Goal: Information Seeking & Learning: Learn about a topic

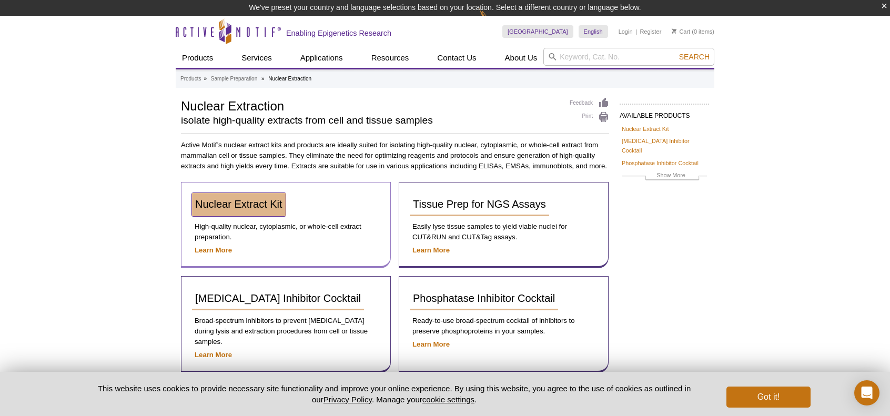
click at [269, 208] on span "Nuclear Extract Kit" at bounding box center [238, 204] width 87 height 12
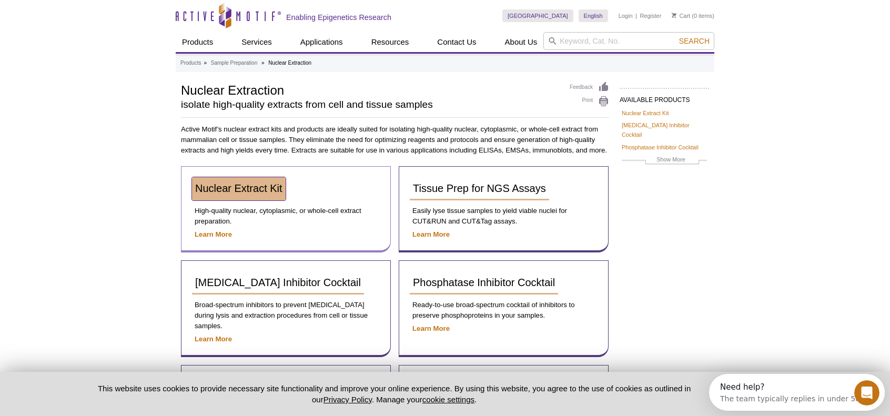
click at [254, 190] on span "Nuclear Extract Kit" at bounding box center [238, 188] width 87 height 12
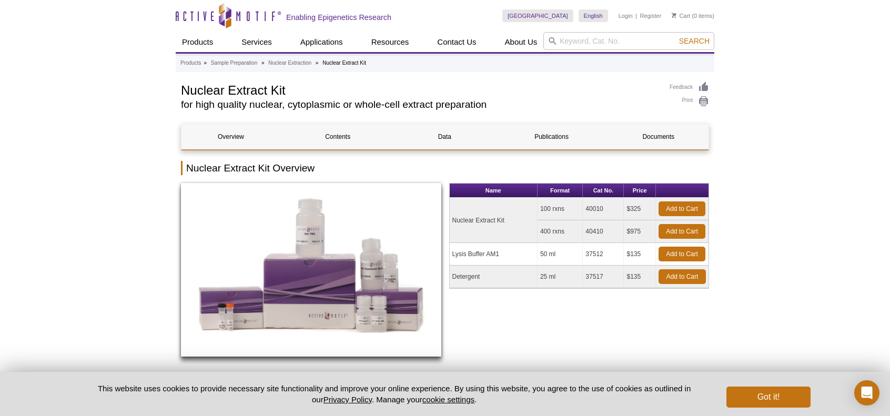
scroll to position [368, 0]
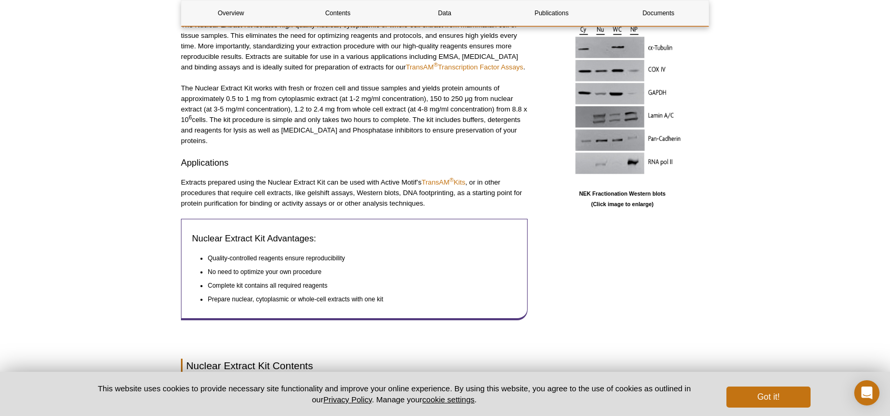
click at [632, 201] on p "NEK Fractionation Western blots (Click image to enlarge)" at bounding box center [622, 198] width 174 height 21
click at [629, 190] on p "NEK Fractionation Western blots (Click image to enlarge)" at bounding box center [622, 198] width 174 height 21
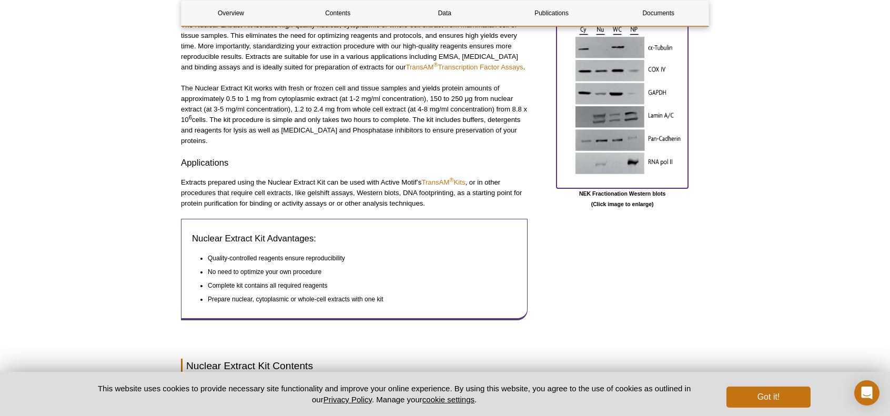
click at [625, 163] on img at bounding box center [621, 102] width 131 height 165
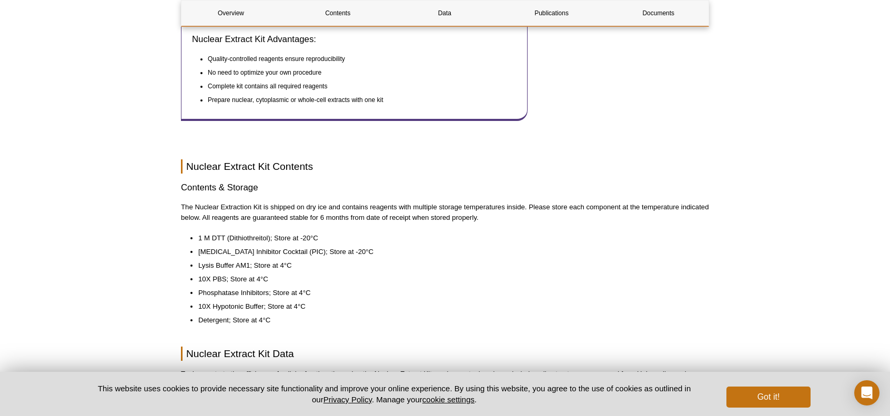
scroll to position [578, 0]
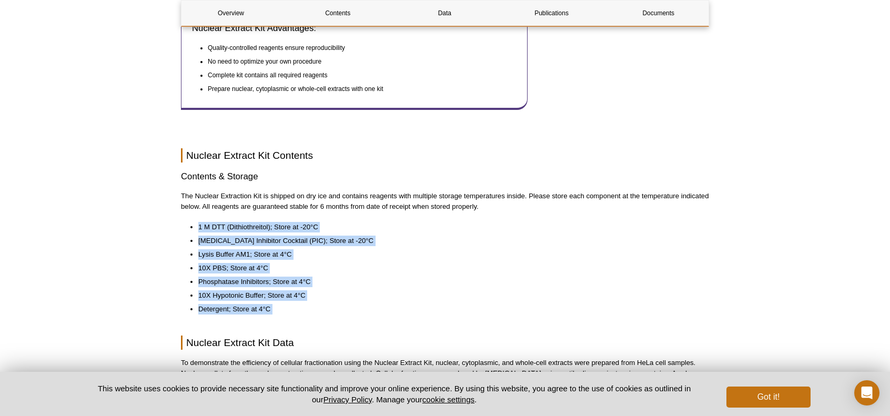
drag, startPoint x: 142, startPoint y: 201, endPoint x: 207, endPoint y: 310, distance: 126.3
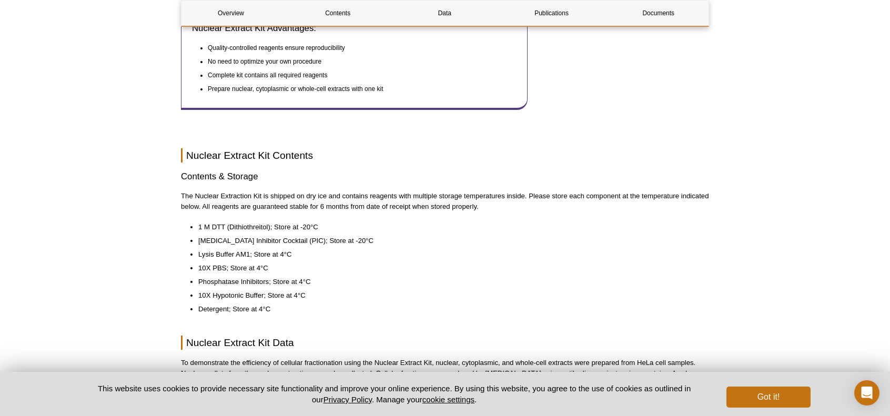
click at [198, 304] on li "Detergent; Store at 4°C" at bounding box center [448, 309] width 500 height 11
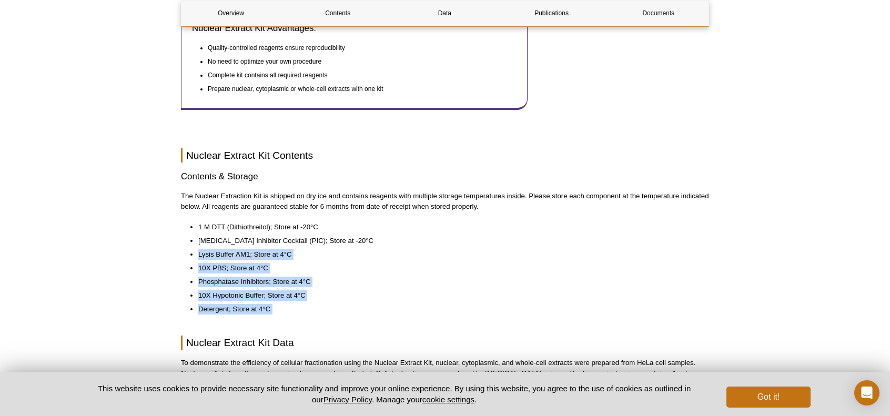
drag, startPoint x: 192, startPoint y: 304, endPoint x: 178, endPoint y: 234, distance: 71.4
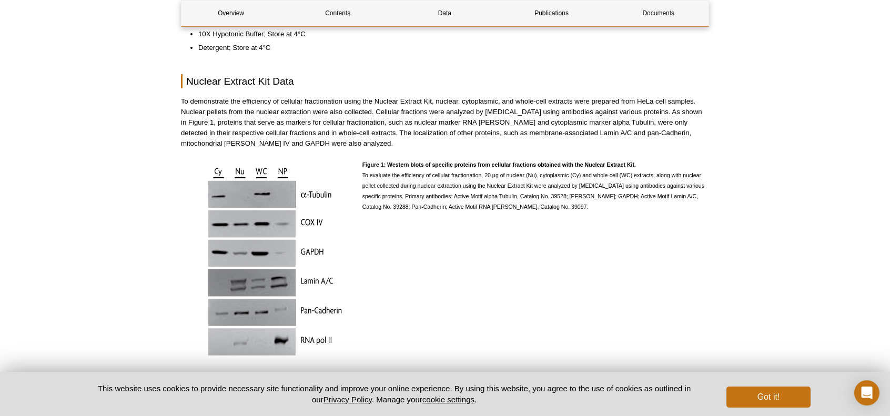
scroll to position [789, 0]
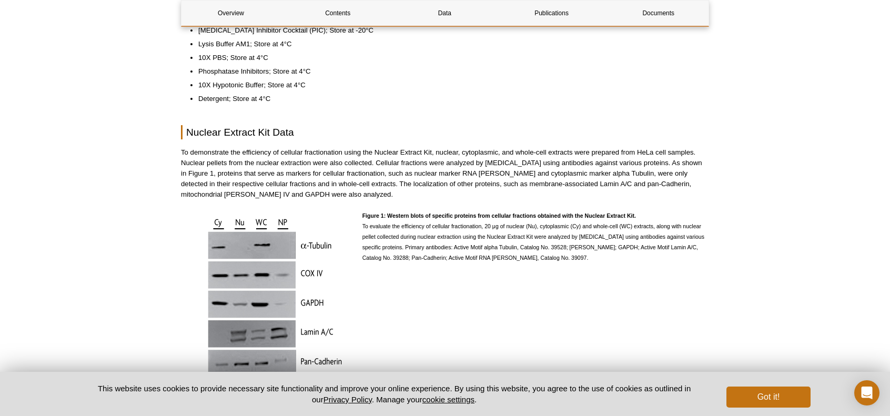
click at [513, 252] on p "Figure 1: Western blots of specific proteins from cellular fractions obtained w…" at bounding box center [535, 236] width 347 height 53
click at [513, 249] on span "Figure 1: Western blots of specific proteins from cellular fractions obtained w…" at bounding box center [533, 236] width 342 height 48
copy span "39097"
click at [562, 248] on p "Figure 1: Western blots of specific proteins from cellular fractions obtained w…" at bounding box center [535, 236] width 347 height 53
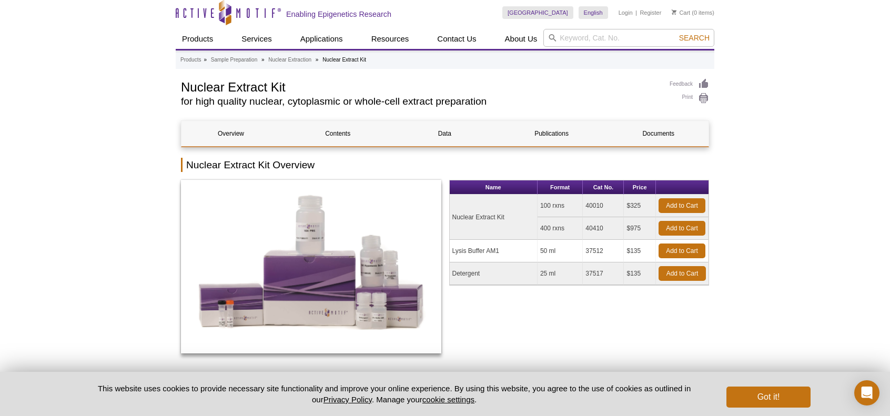
scroll to position [0, 0]
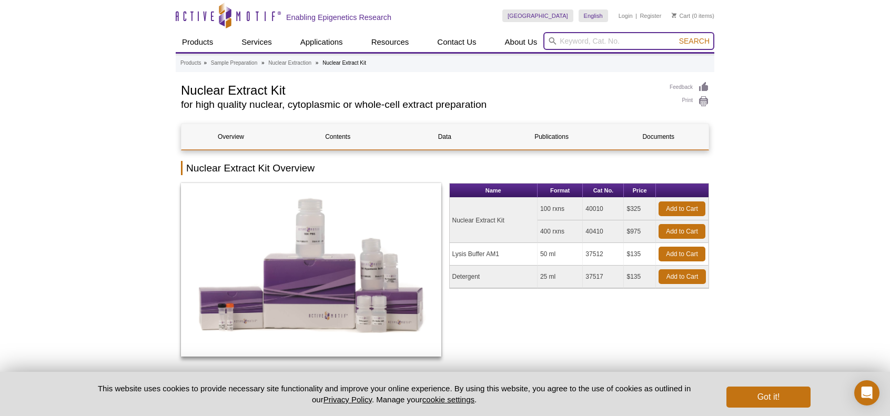
click at [571, 43] on input "search" at bounding box center [628, 41] width 171 height 18
paste input "39097"
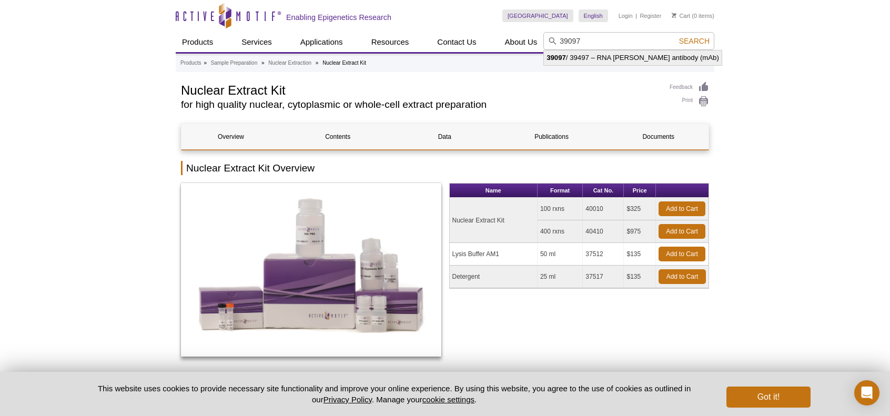
click at [655, 56] on li "39097 / 39497 – RNA pol II antibody (mAb)" at bounding box center [633, 57] width 178 height 15
type input "39097 / 39497 – RNA pol II antibody (mAb)"
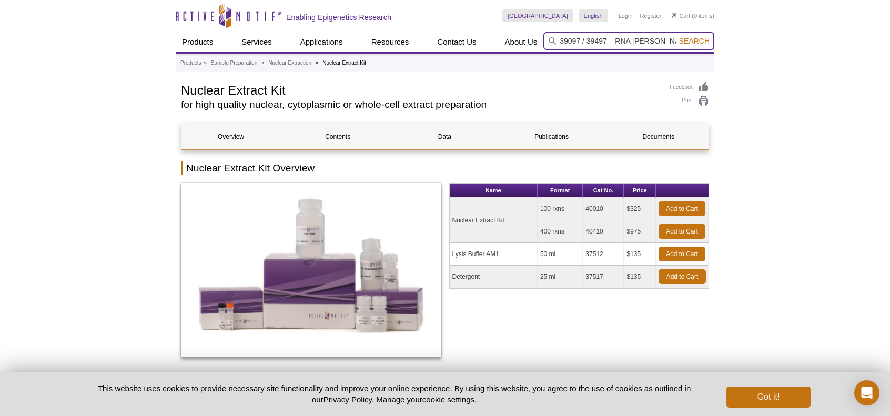
scroll to position [0, 24]
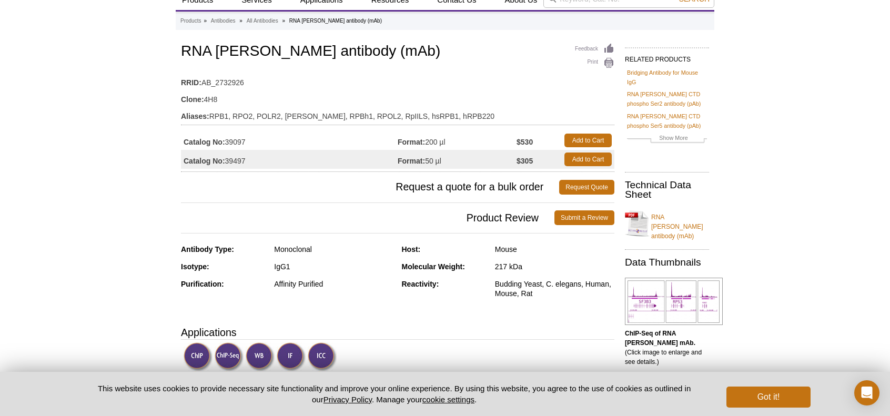
scroll to position [53, 0]
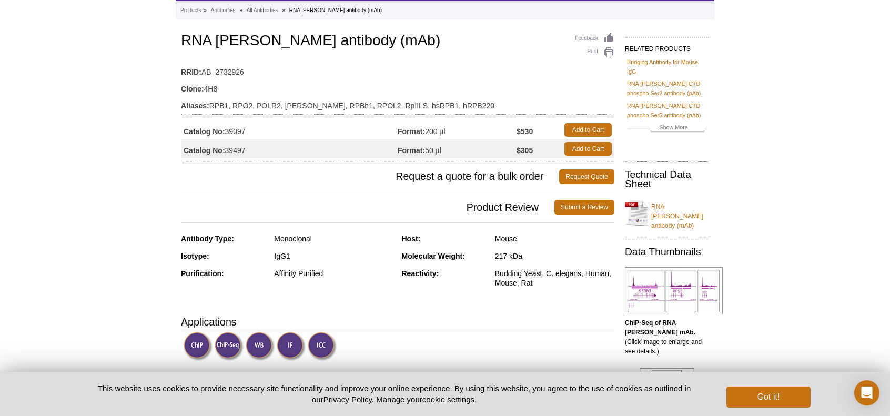
click at [541, 272] on div "Budding Yeast, C. elegans, Human, Mouse, Rat" at bounding box center [554, 278] width 119 height 19
click at [524, 274] on div "Budding Yeast, C. elegans, Human, Mouse, Rat" at bounding box center [554, 278] width 119 height 19
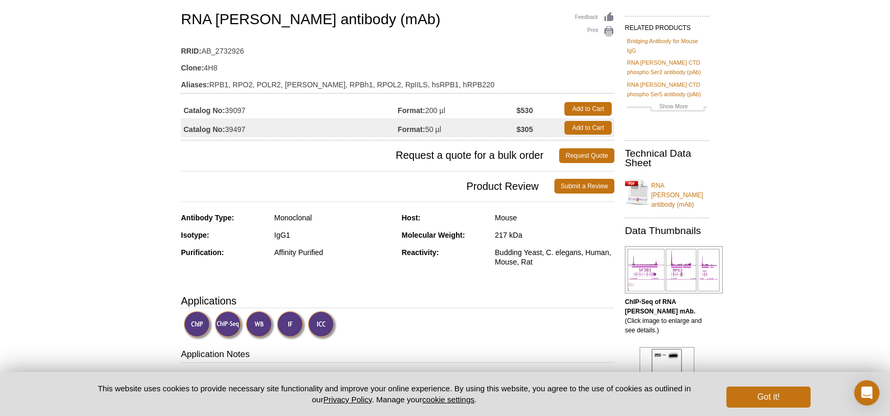
scroll to position [105, 0]
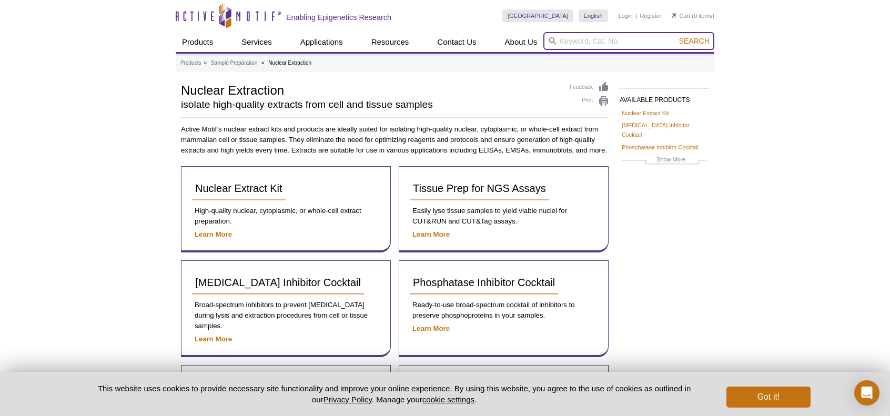
click at [565, 41] on input "search" at bounding box center [628, 41] width 171 height 18
type input "H3"
click at [676, 36] on button "Search" at bounding box center [694, 40] width 37 height 9
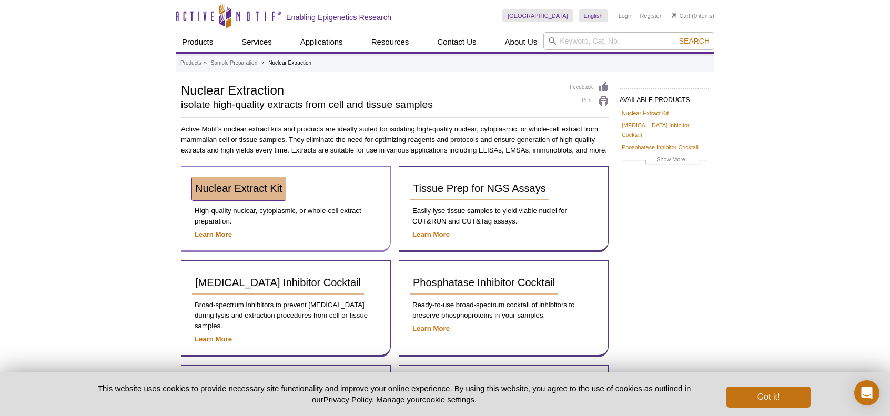
click at [253, 189] on span "Nuclear Extract Kit" at bounding box center [238, 188] width 87 height 12
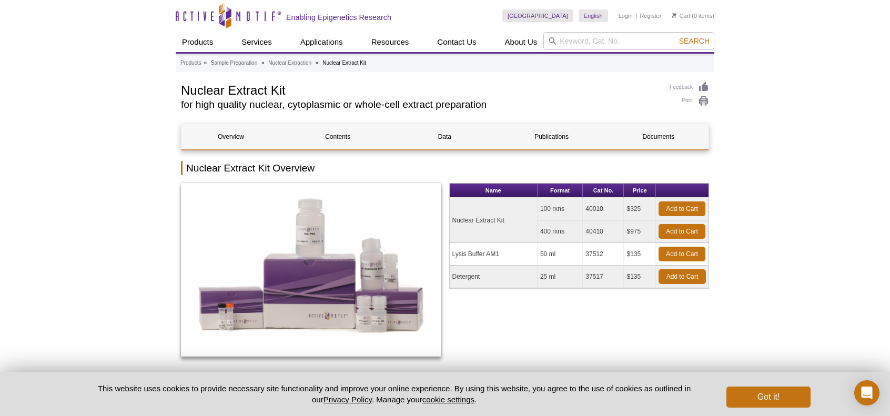
click at [608, 206] on td "40010" at bounding box center [603, 209] width 41 height 23
click at [594, 212] on td "40010" at bounding box center [603, 209] width 41 height 23
click at [595, 209] on td "40010" at bounding box center [603, 209] width 41 height 23
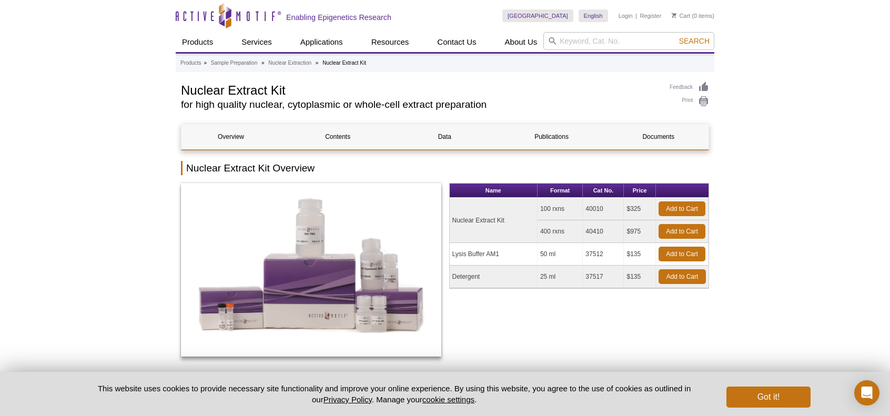
click at [595, 209] on td "40010" at bounding box center [603, 209] width 41 height 23
